Goal: Task Accomplishment & Management: Manage account settings

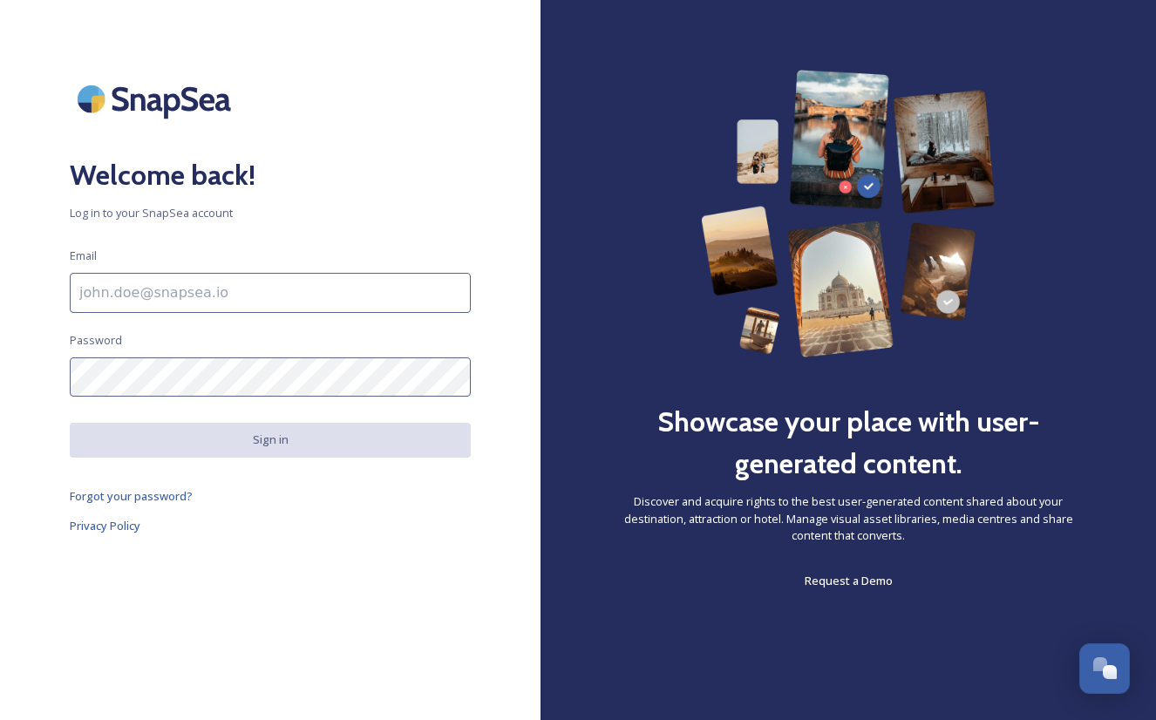
paste input "[EMAIL_ADDRESS][DOMAIN_NAME]"
type input "[EMAIL_ADDRESS][DOMAIN_NAME]"
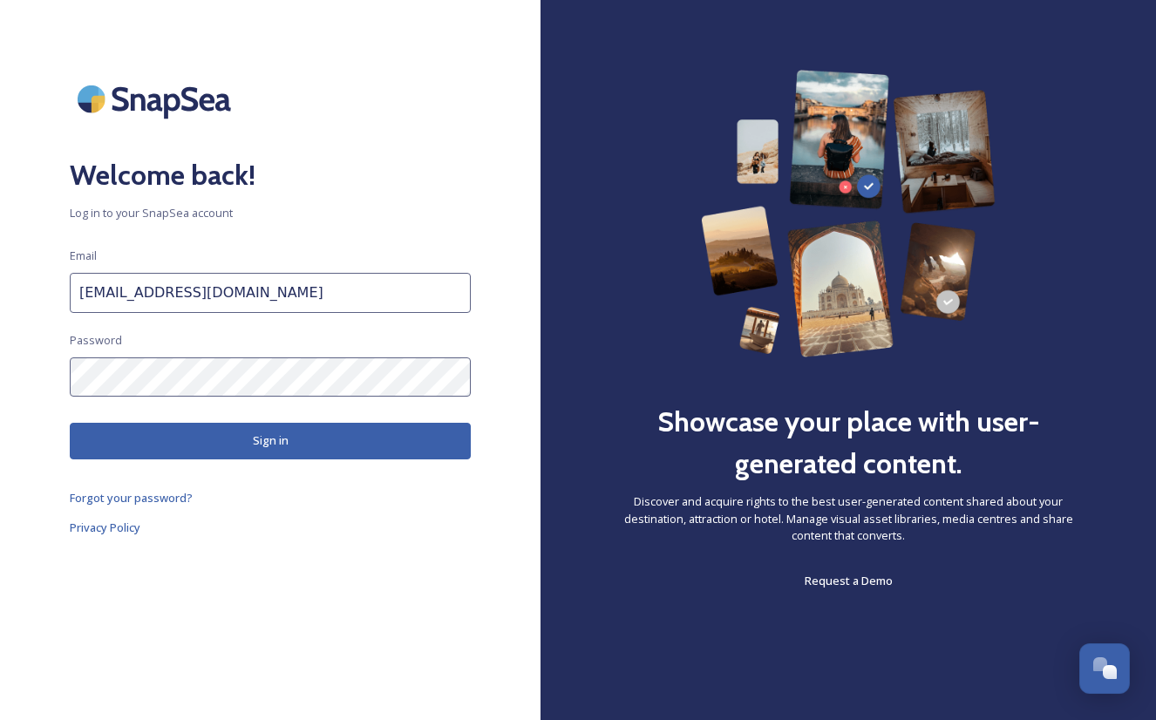
click at [242, 420] on div "Welcome back! Log in to your SnapSea account Email [EMAIL_ADDRESS][DOMAIN_NAME]…" at bounding box center [270, 360] width 541 height 581
click at [247, 440] on button "Sign in" at bounding box center [270, 441] width 401 height 36
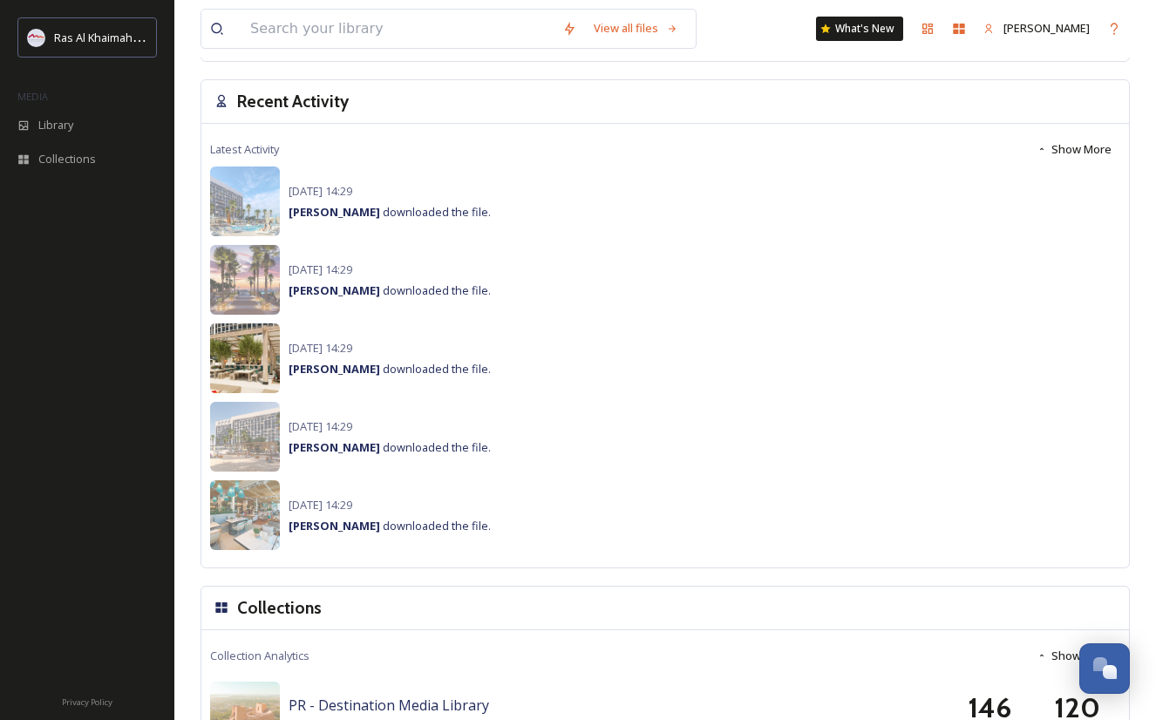
scroll to position [1218, 0]
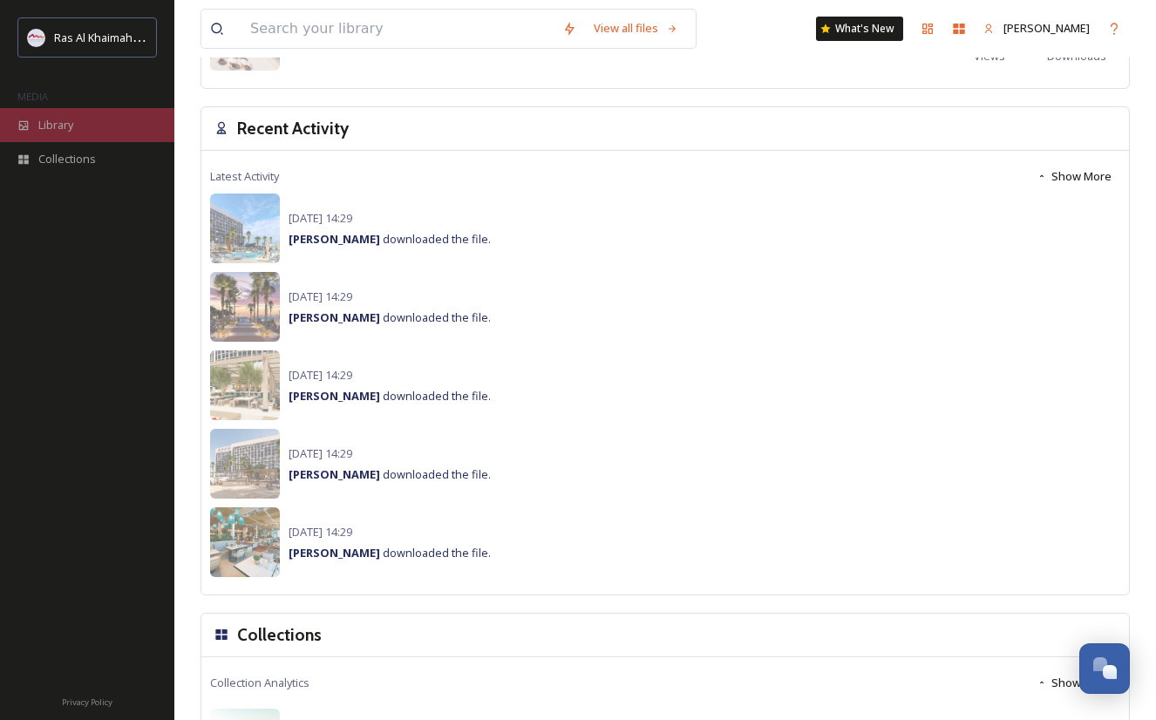
click at [66, 123] on span "Library" at bounding box center [55, 125] width 35 height 17
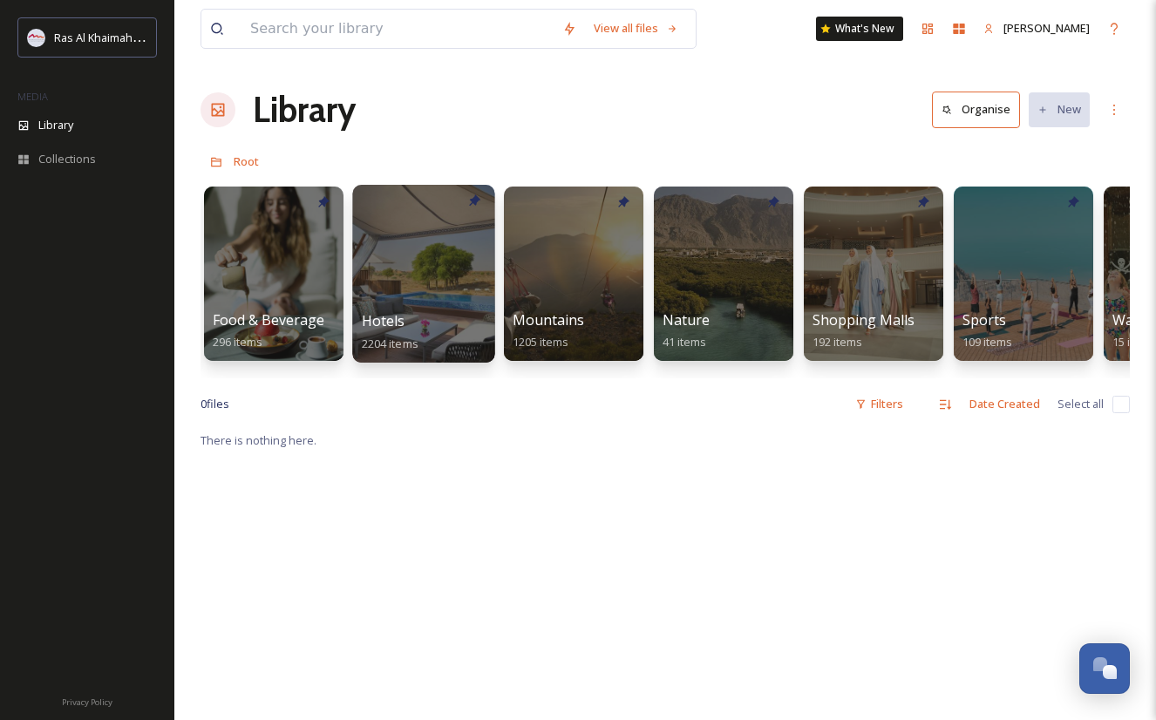
scroll to position [0, 923]
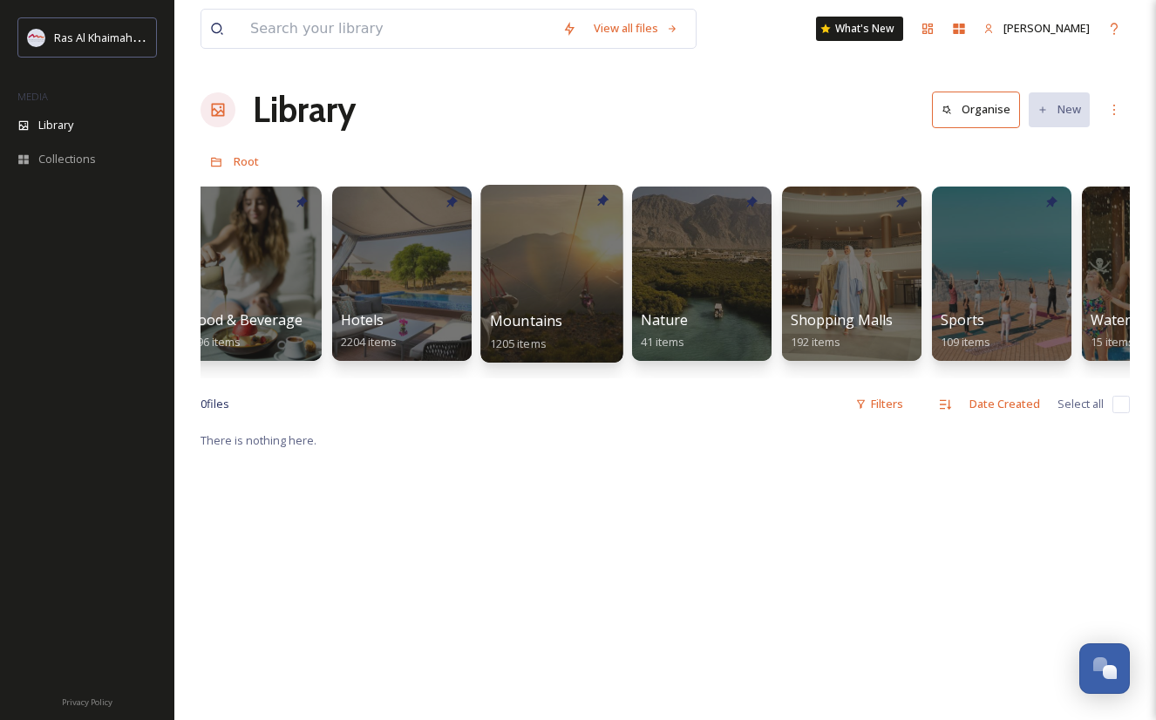
click at [576, 296] on div at bounding box center [551, 274] width 142 height 178
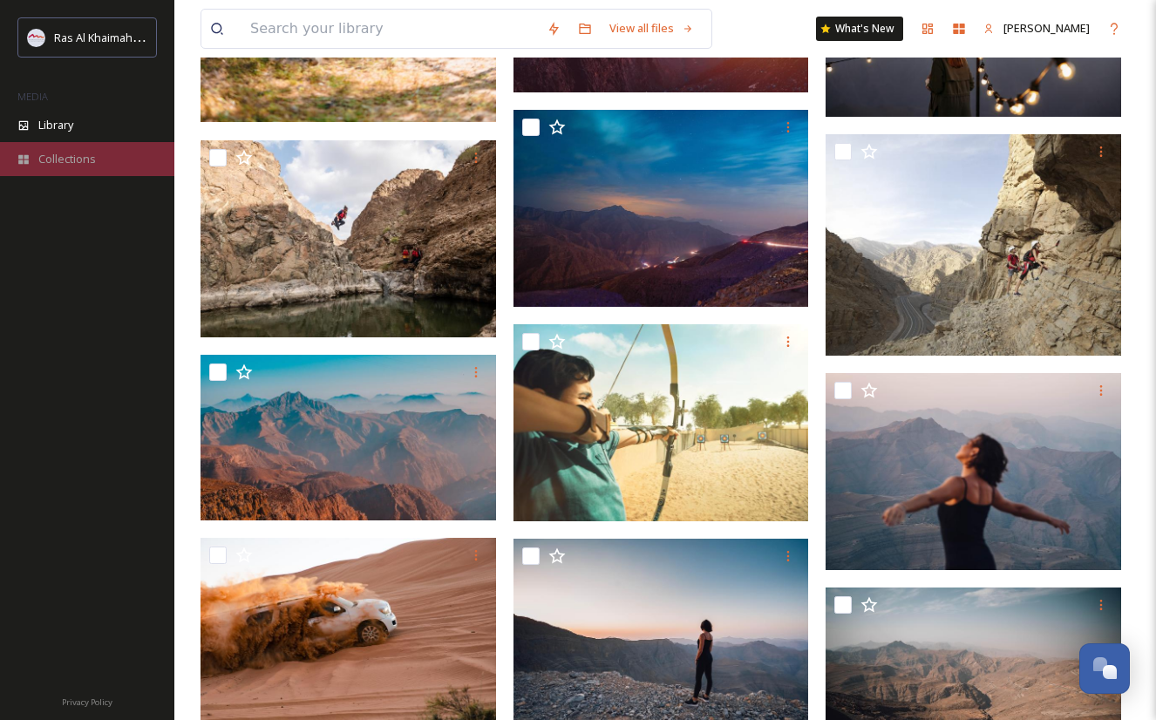
scroll to position [2030, 0]
